Goal: Transaction & Acquisition: Purchase product/service

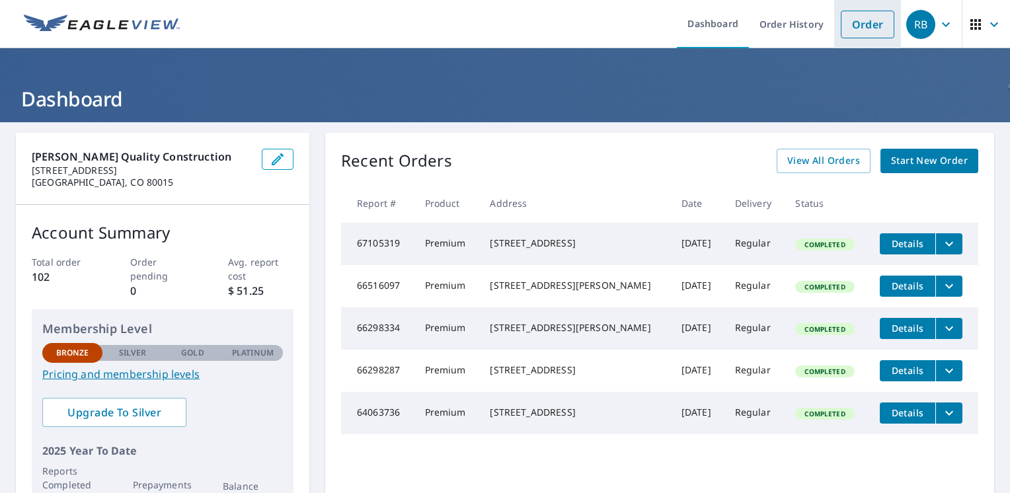
click at [858, 26] on link "Order" at bounding box center [868, 25] width 54 height 28
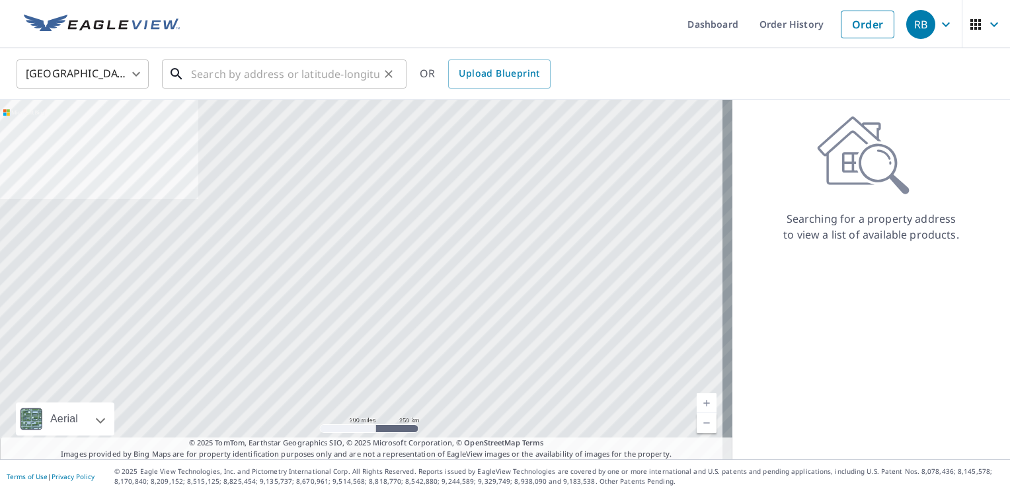
click at [199, 73] on input "text" at bounding box center [285, 74] width 188 height 37
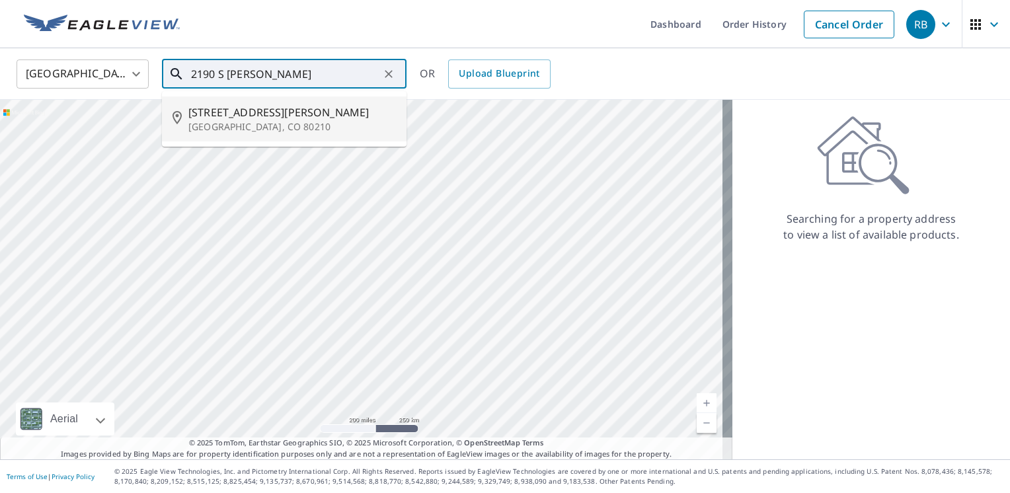
click at [229, 114] on span "[STREET_ADDRESS][PERSON_NAME]" at bounding box center [292, 112] width 208 height 16
type input "[STREET_ADDRESS][PERSON_NAME]"
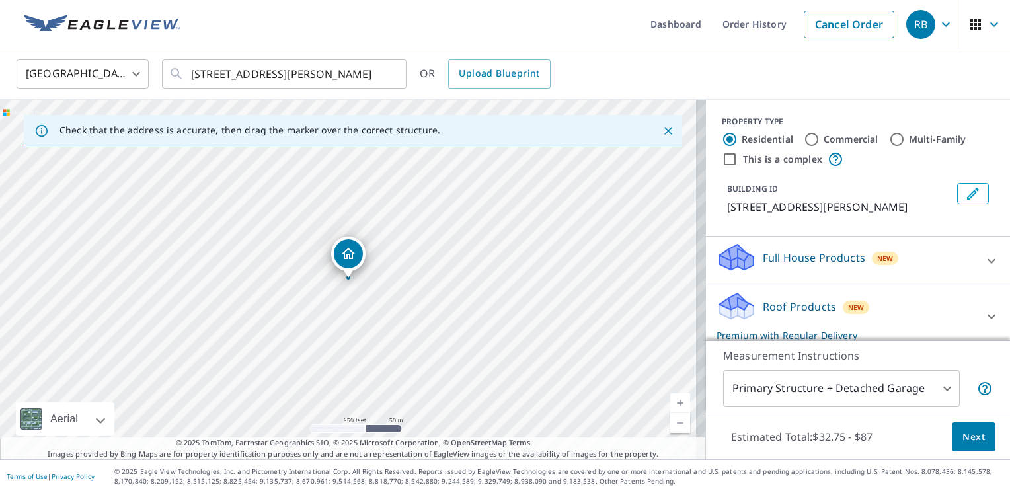
click at [670, 403] on link "Current Level 17, Zoom In" at bounding box center [680, 403] width 20 height 20
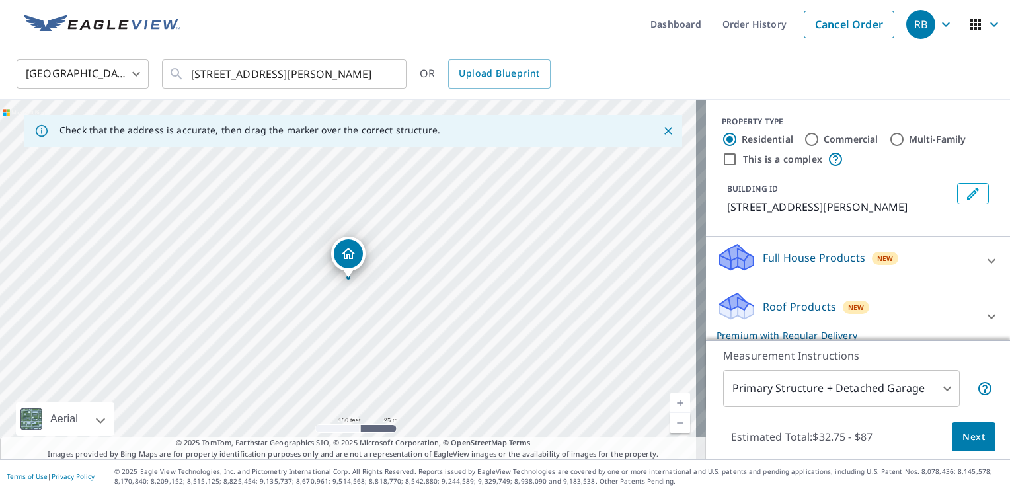
click at [670, 403] on link "Current Level 18, Zoom In" at bounding box center [680, 403] width 20 height 20
click at [670, 403] on link "Current Level 19, Zoom In" at bounding box center [680, 403] width 20 height 20
click at [941, 311] on div "Roof Products New Premium with Regular Delivery" at bounding box center [846, 317] width 259 height 52
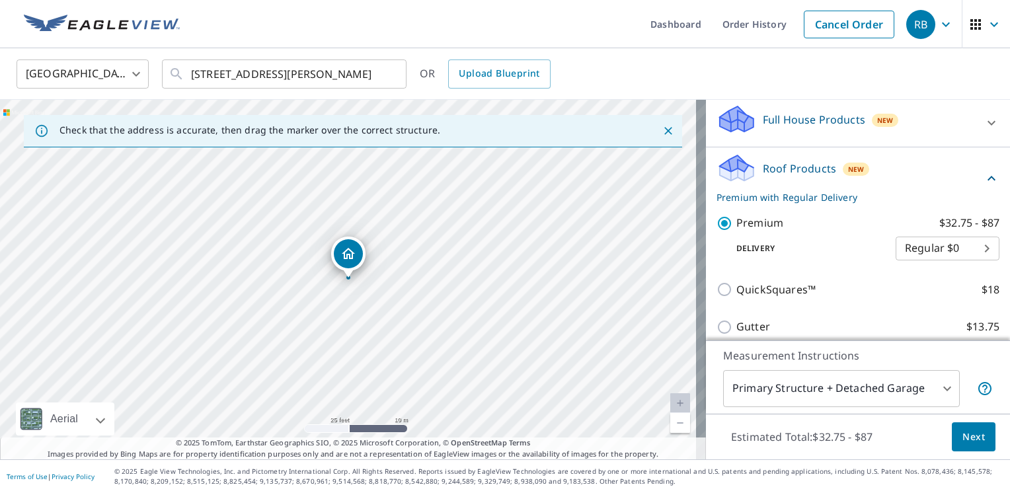
scroll to position [141, 0]
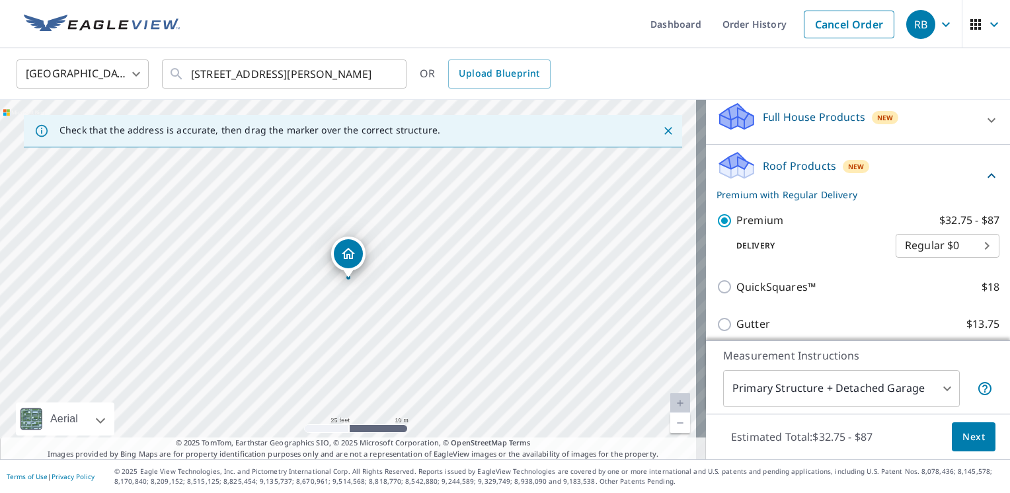
click at [964, 436] on span "Next" at bounding box center [974, 437] width 22 height 17
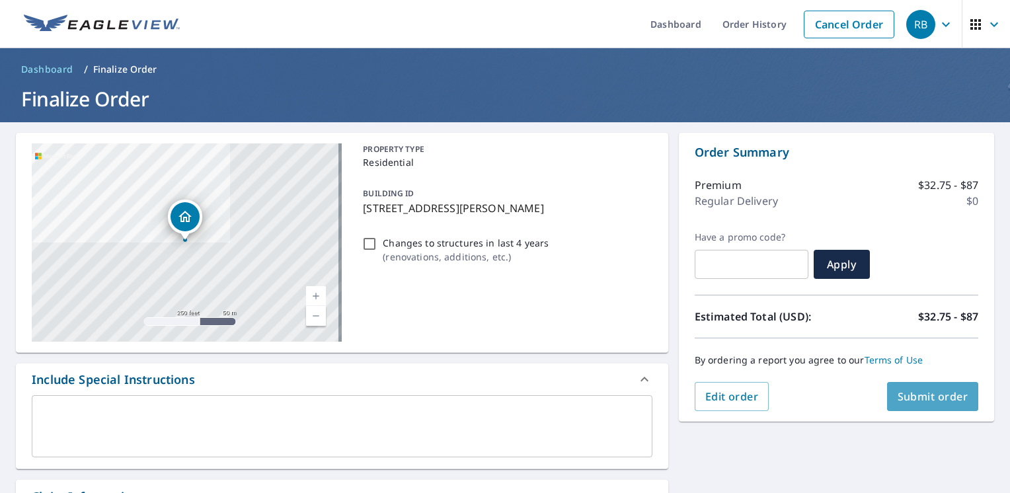
click at [912, 398] on span "Submit order" at bounding box center [933, 396] width 71 height 15
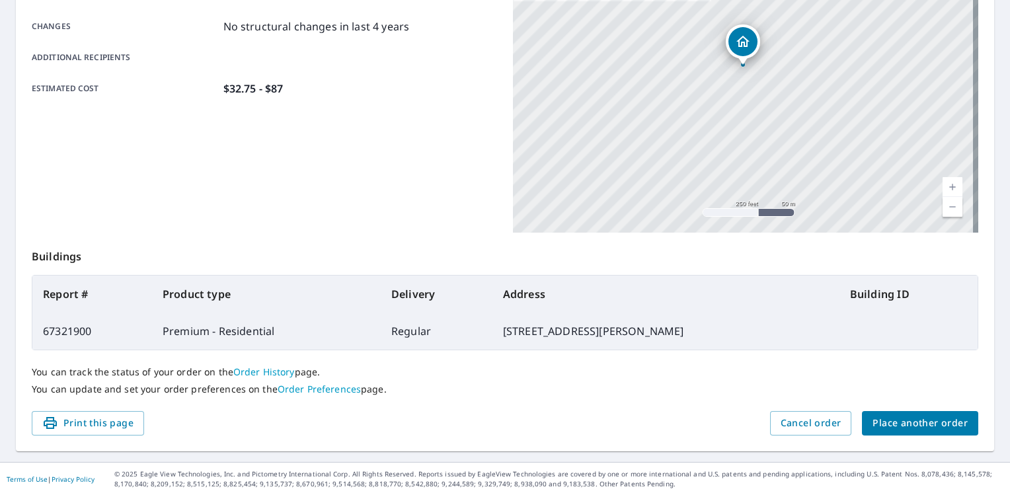
scroll to position [284, 0]
click at [907, 419] on span "Place another order" at bounding box center [920, 422] width 95 height 17
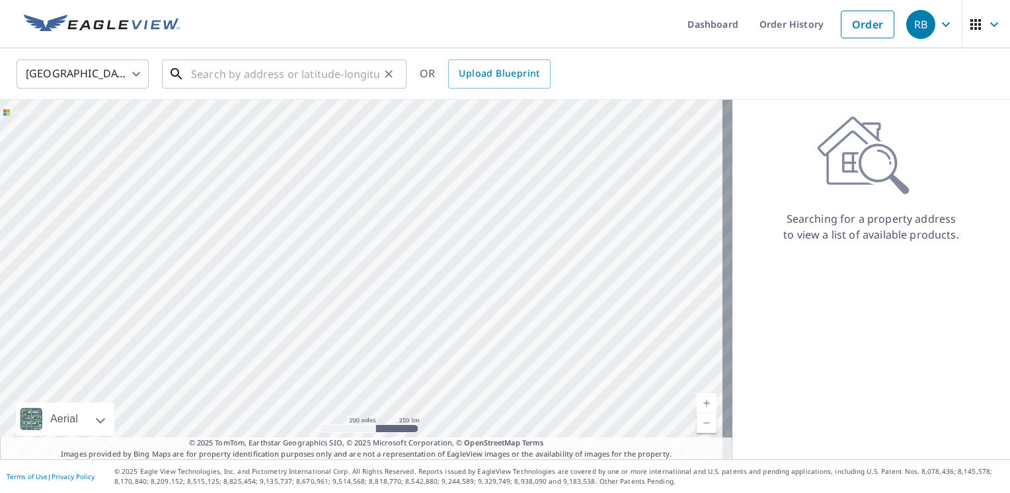
click at [210, 78] on input "text" at bounding box center [285, 74] width 188 height 37
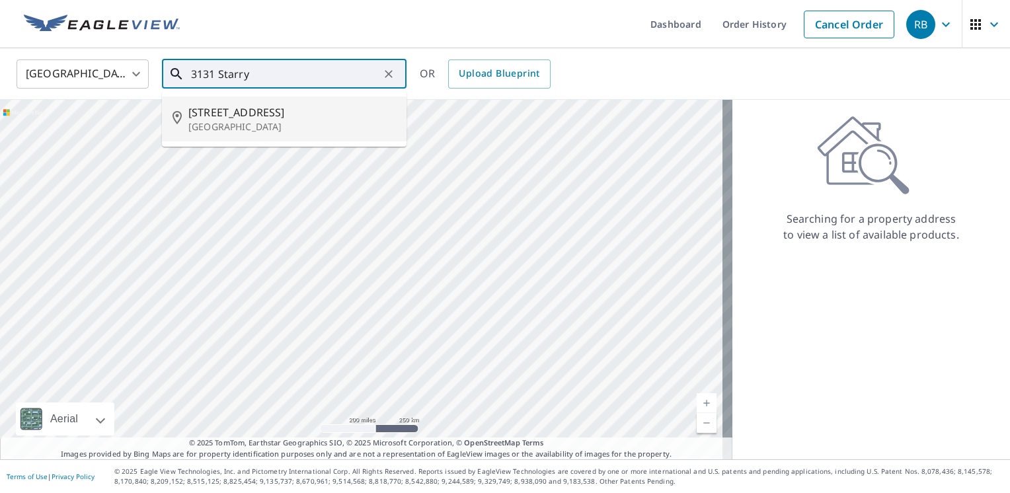
click at [231, 112] on span "[STREET_ADDRESS]" at bounding box center [292, 112] width 208 height 16
type input "[STREET_ADDRESS]"
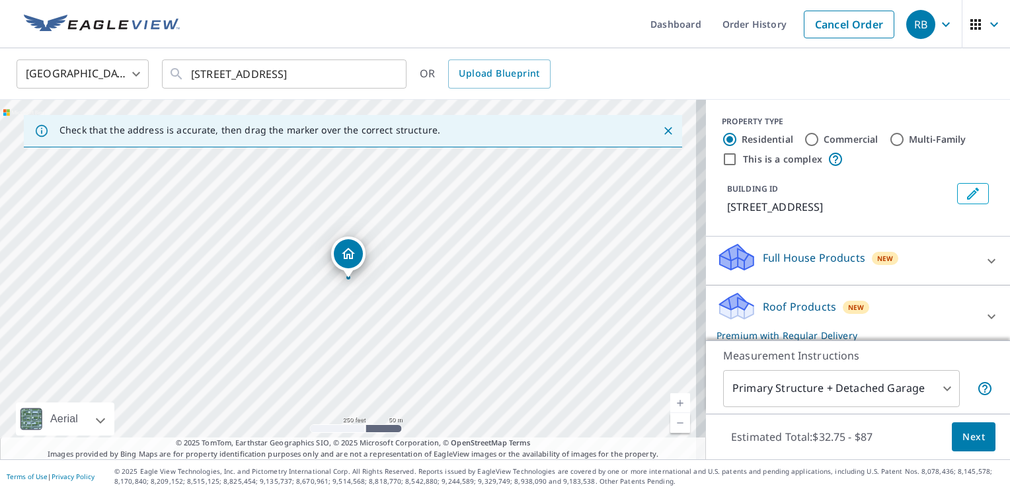
click at [670, 402] on link "Current Level 17, Zoom In" at bounding box center [680, 403] width 20 height 20
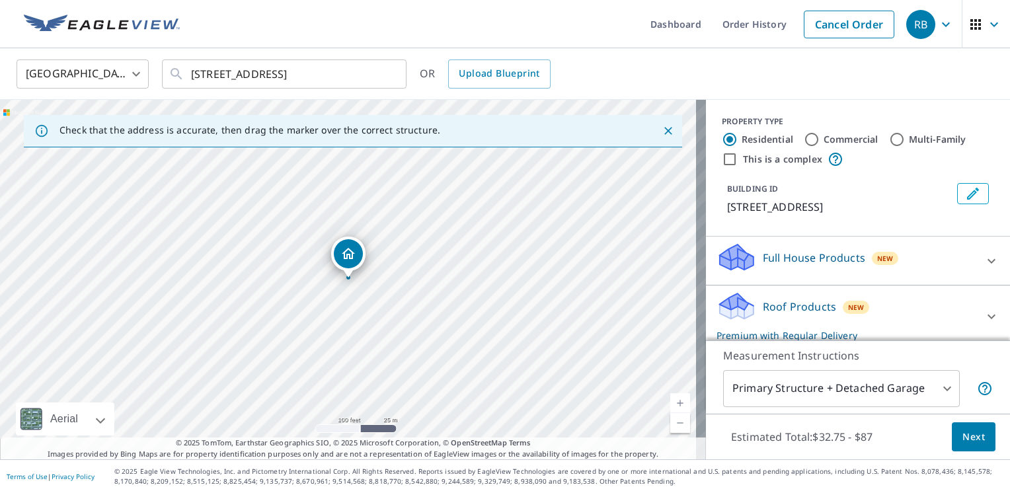
click at [670, 402] on link "Current Level 18, Zoom In" at bounding box center [680, 403] width 20 height 20
click at [670, 402] on link "Current Level 19, Zoom In" at bounding box center [680, 403] width 20 height 20
click at [670, 402] on link "Current Level 20, Zoom In Disabled" at bounding box center [680, 403] width 20 height 20
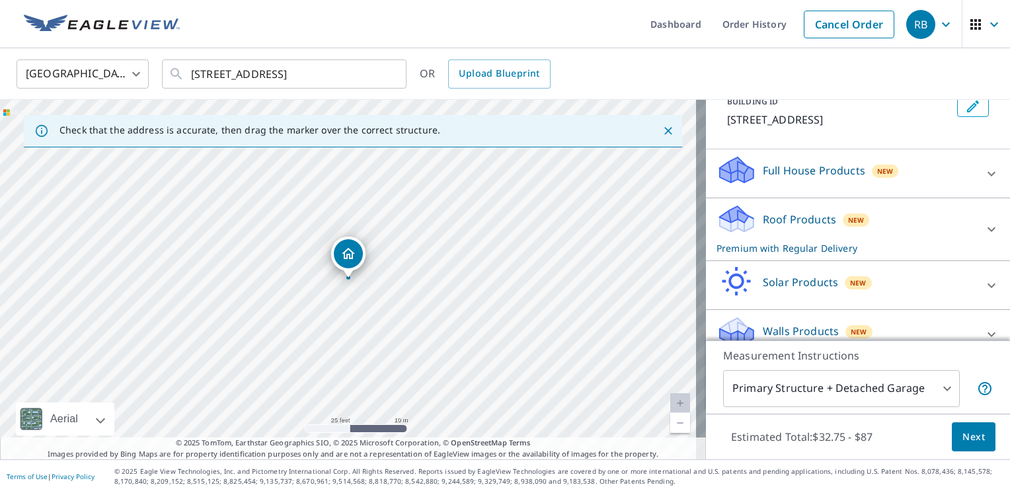
scroll to position [120, 0]
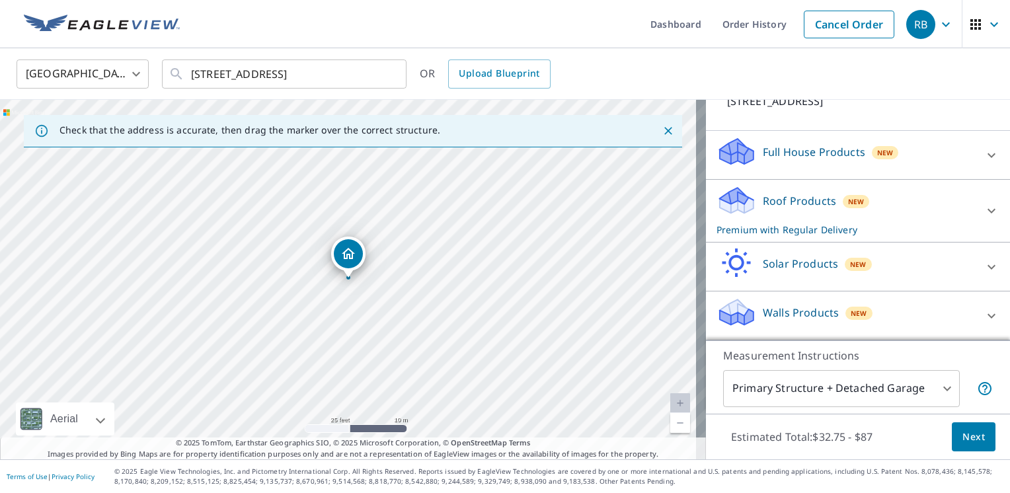
click at [776, 209] on p "Roof Products" at bounding box center [799, 201] width 73 height 16
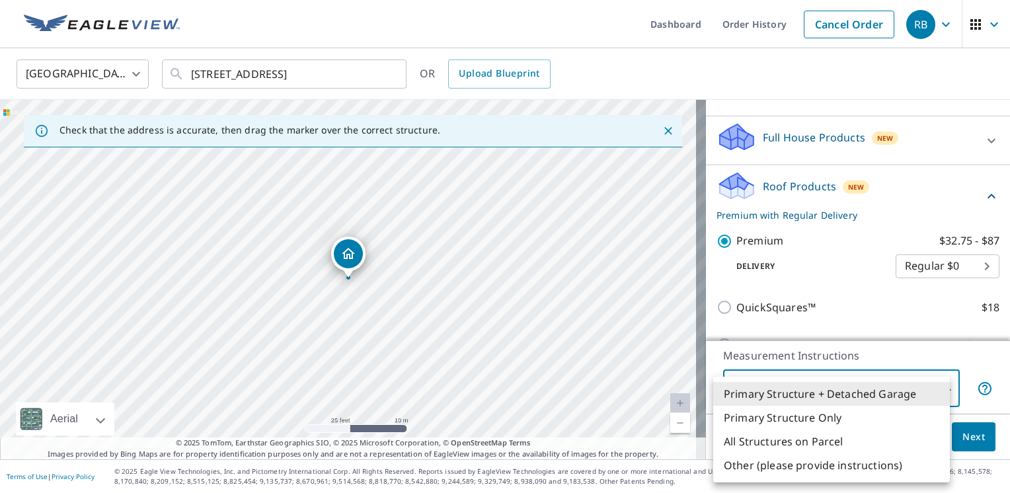
click at [936, 388] on body "RB RB Dashboard Order History Cancel Order RB [GEOGRAPHIC_DATA] [GEOGRAPHIC_DAT…" at bounding box center [505, 246] width 1010 height 493
click at [819, 419] on li "Primary Structure Only" at bounding box center [831, 418] width 237 height 24
type input "2"
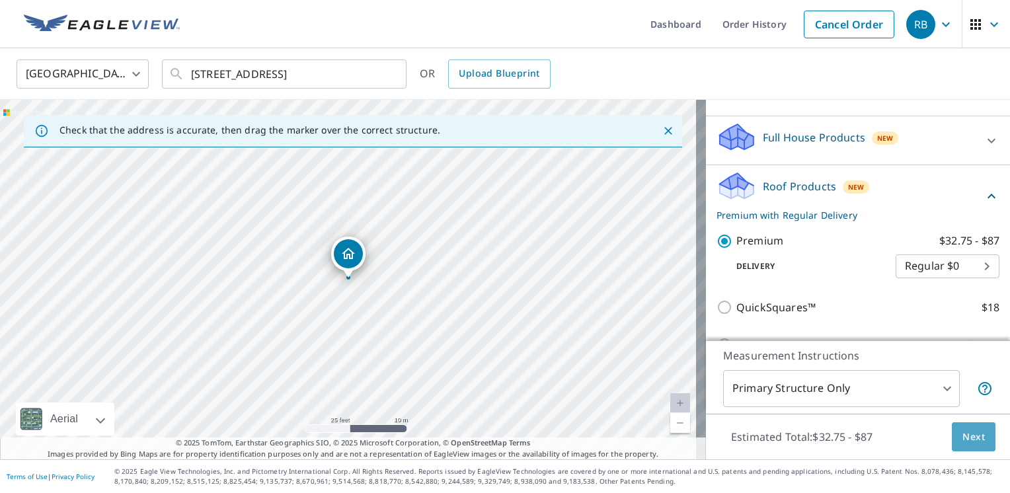
click at [963, 436] on span "Next" at bounding box center [974, 437] width 22 height 17
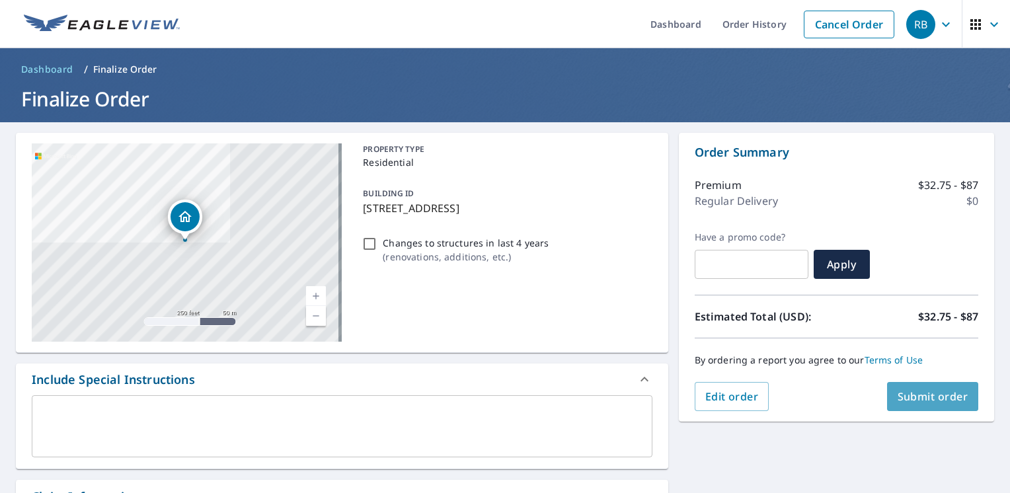
click at [923, 395] on span "Submit order" at bounding box center [933, 396] width 71 height 15
